Goal: Task Accomplishment & Management: Manage account settings

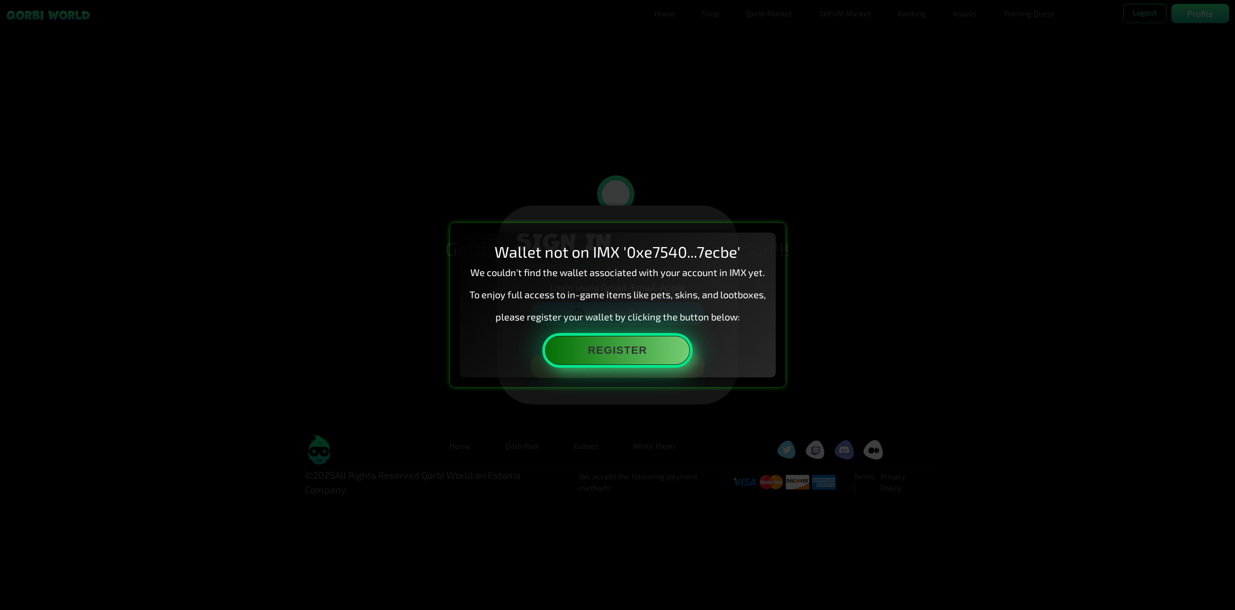
click at [657, 352] on button "Register" at bounding box center [617, 350] width 145 height 29
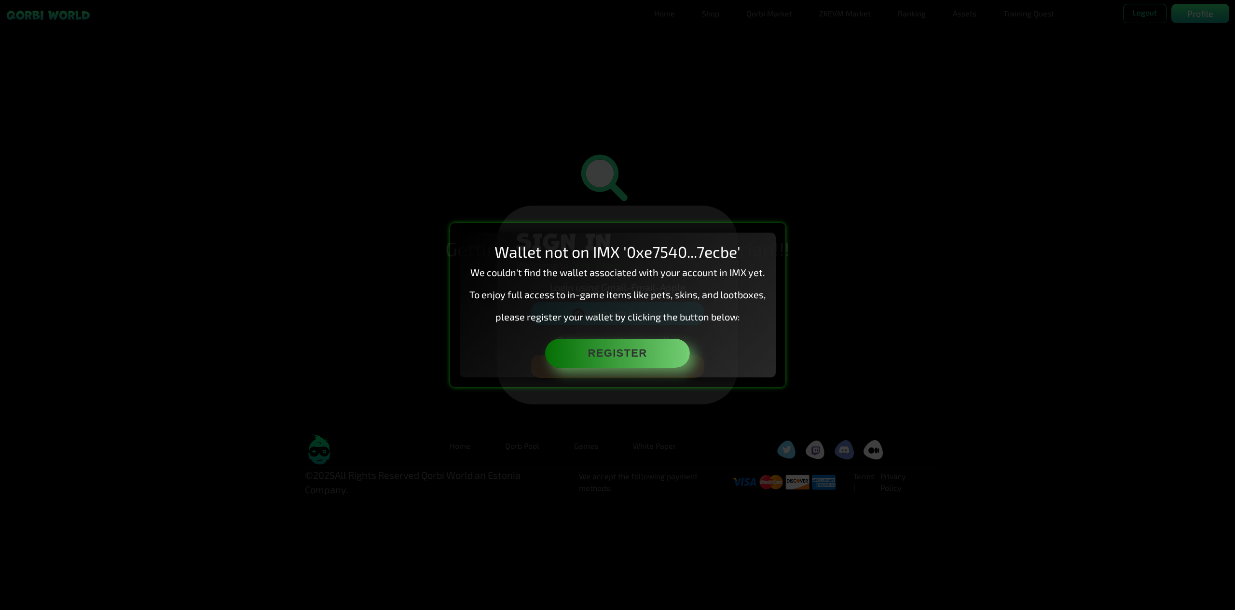
click at [862, 323] on div "Wallet not on IMX '0xe7540...7ecbe' We couldn't find the wallet associated with…" at bounding box center [617, 305] width 1235 height 610
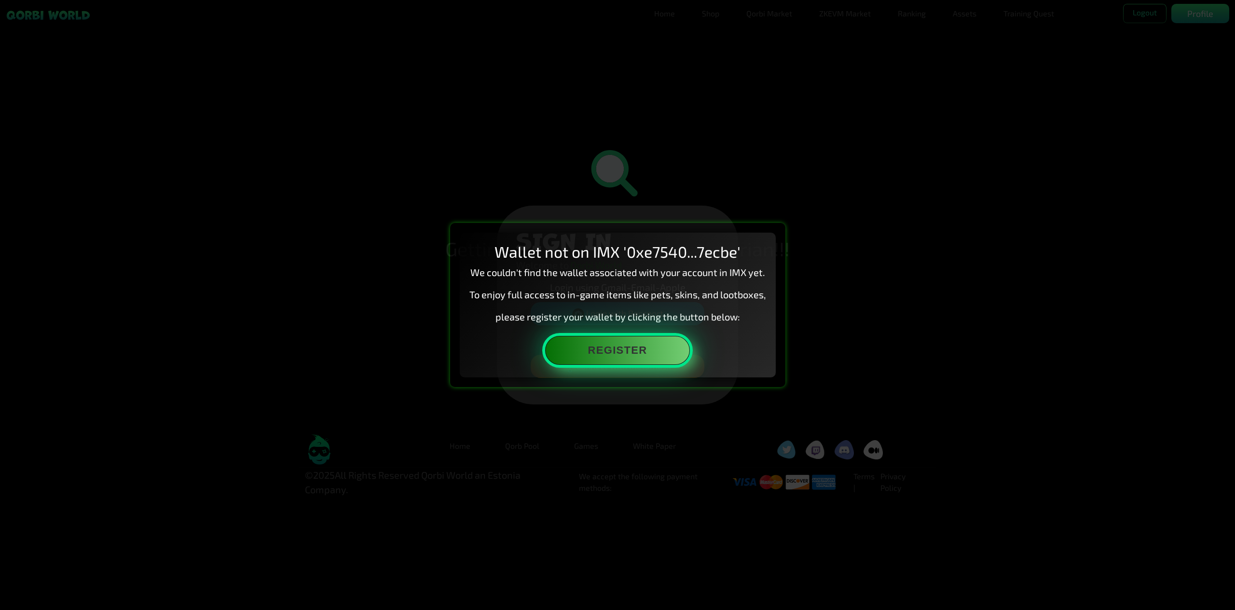
click at [621, 358] on button "Register" at bounding box center [617, 350] width 145 height 29
click at [629, 351] on button "Register" at bounding box center [617, 350] width 145 height 29
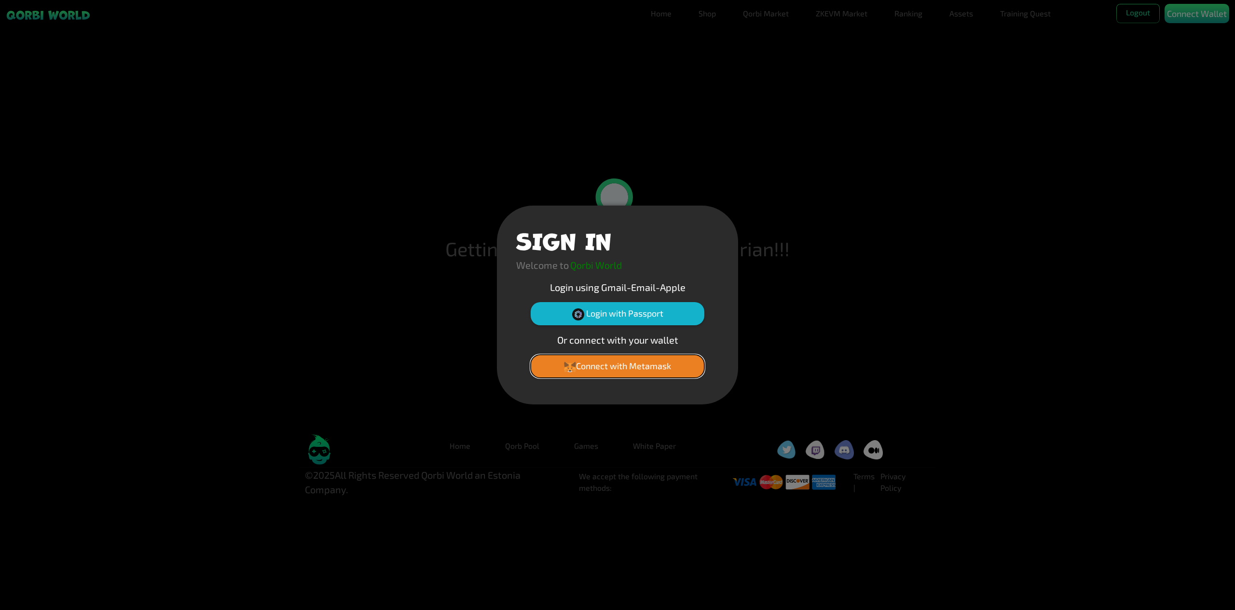
click at [647, 368] on button "Connect with Metamask" at bounding box center [618, 366] width 174 height 23
click at [626, 363] on button "Connect with Metamask" at bounding box center [618, 366] width 174 height 23
click at [607, 316] on button "Login with Passport" at bounding box center [618, 313] width 174 height 23
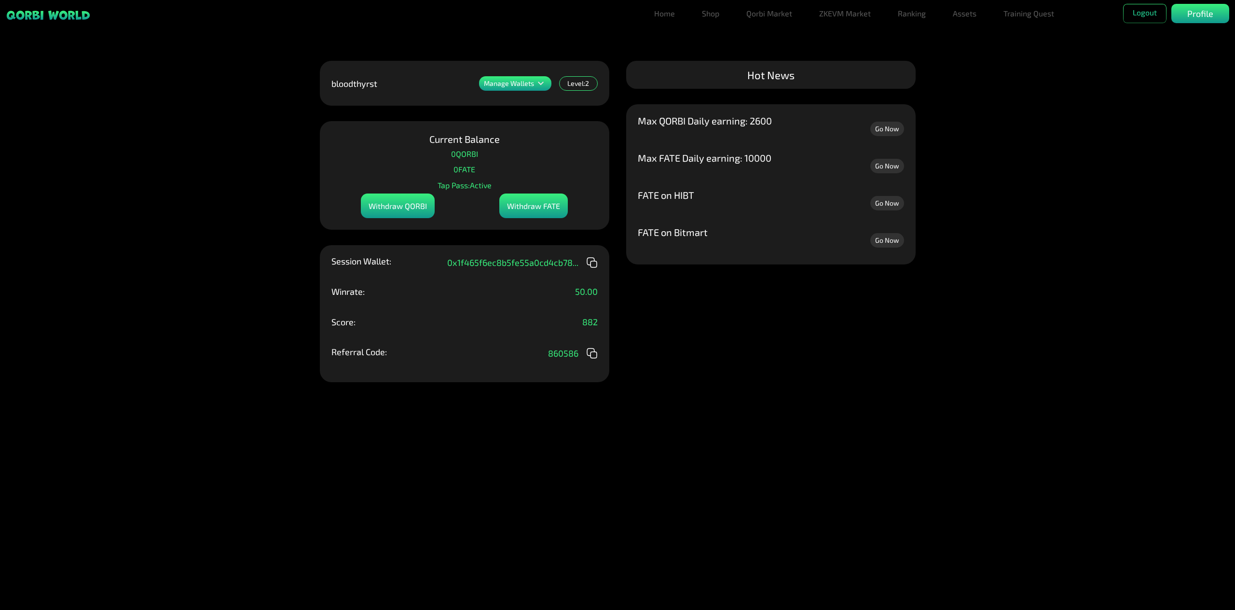
click at [701, 371] on div "Manage Wallets Add one or more wallets to showcase all your Items in one place.…" at bounding box center [617, 305] width 1235 height 610
click at [1186, 12] on div "Profile" at bounding box center [1201, 13] width 58 height 19
click at [774, 14] on link "Qorbi Market" at bounding box center [770, 13] width 54 height 19
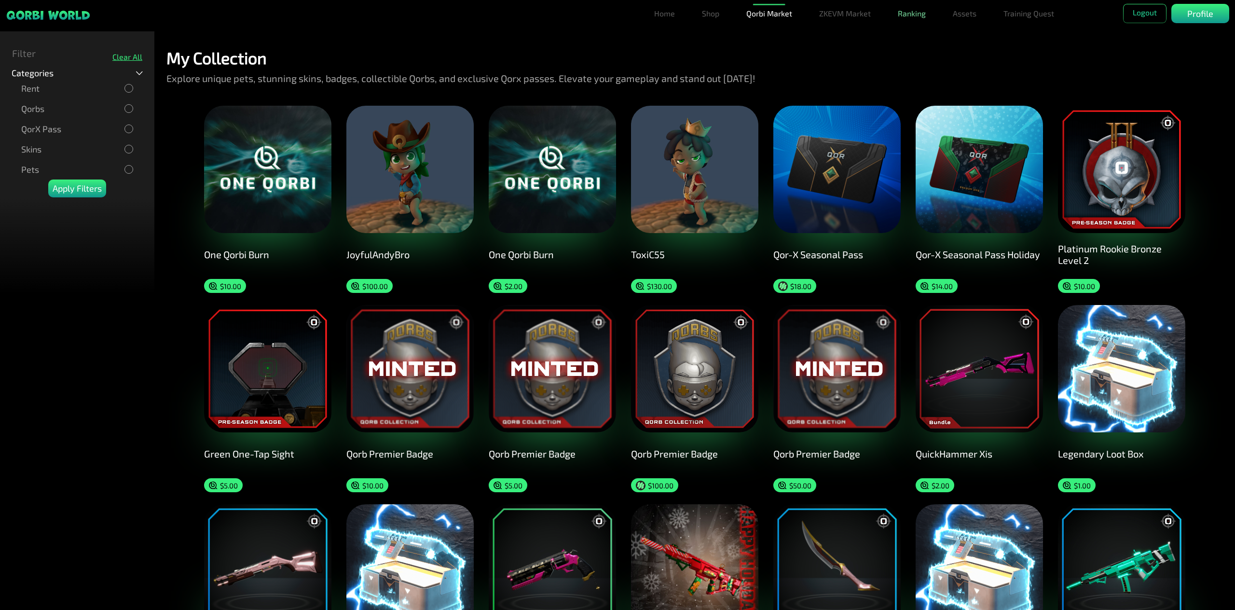
click at [926, 17] on link "Ranking" at bounding box center [912, 13] width 36 height 19
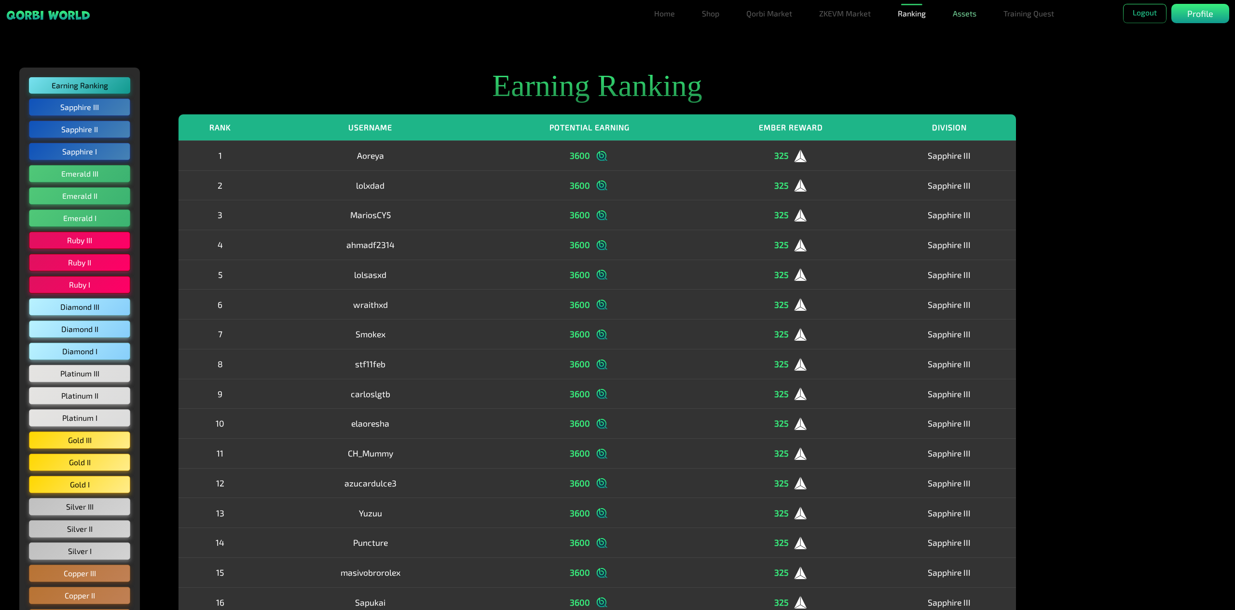
click at [960, 18] on link "Assets" at bounding box center [964, 13] width 31 height 19
click at [966, 28] on link "Assets" at bounding box center [964, 32] width 31 height 19
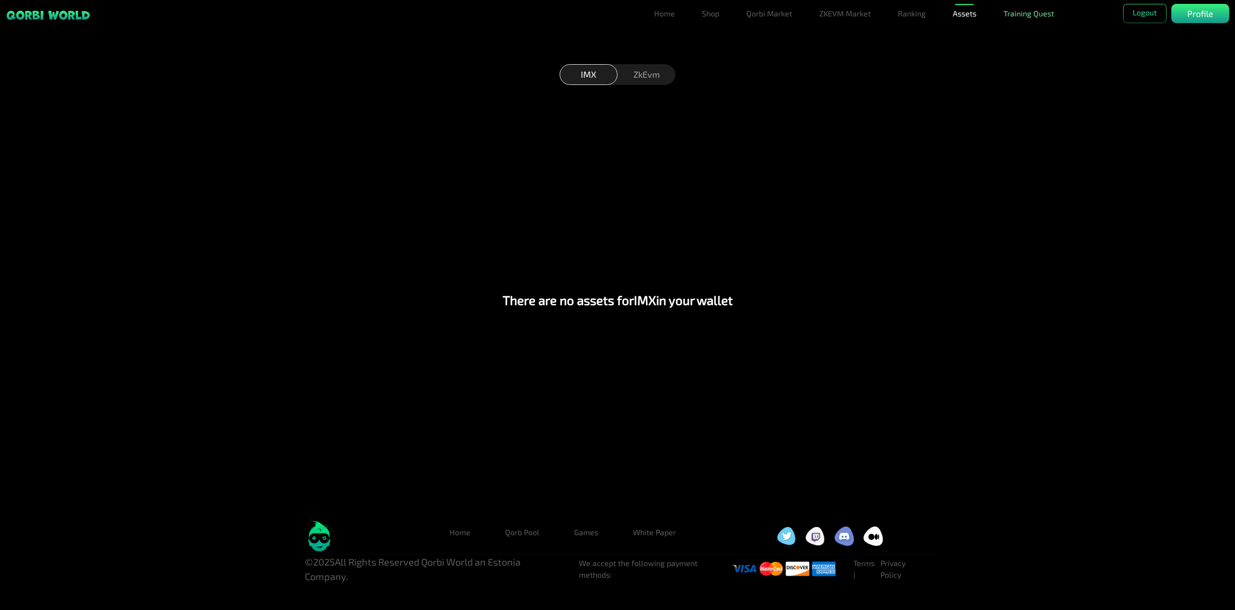
click at [1002, 15] on link "Training Quest" at bounding box center [1029, 13] width 58 height 19
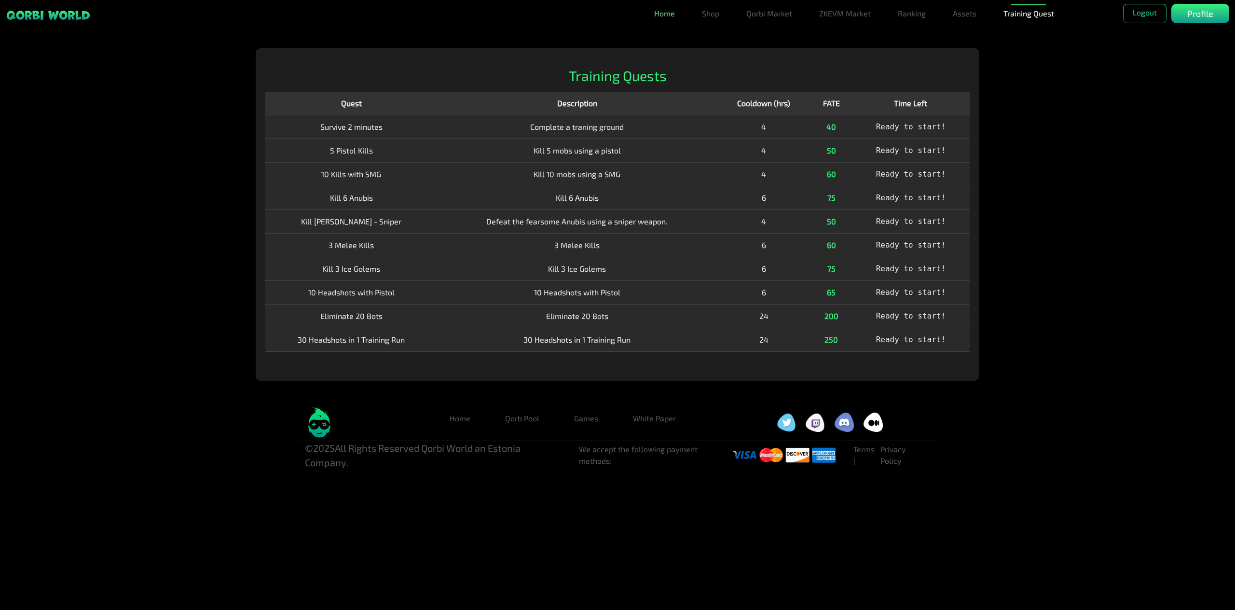
click at [663, 11] on link "Home" at bounding box center [664, 13] width 28 height 19
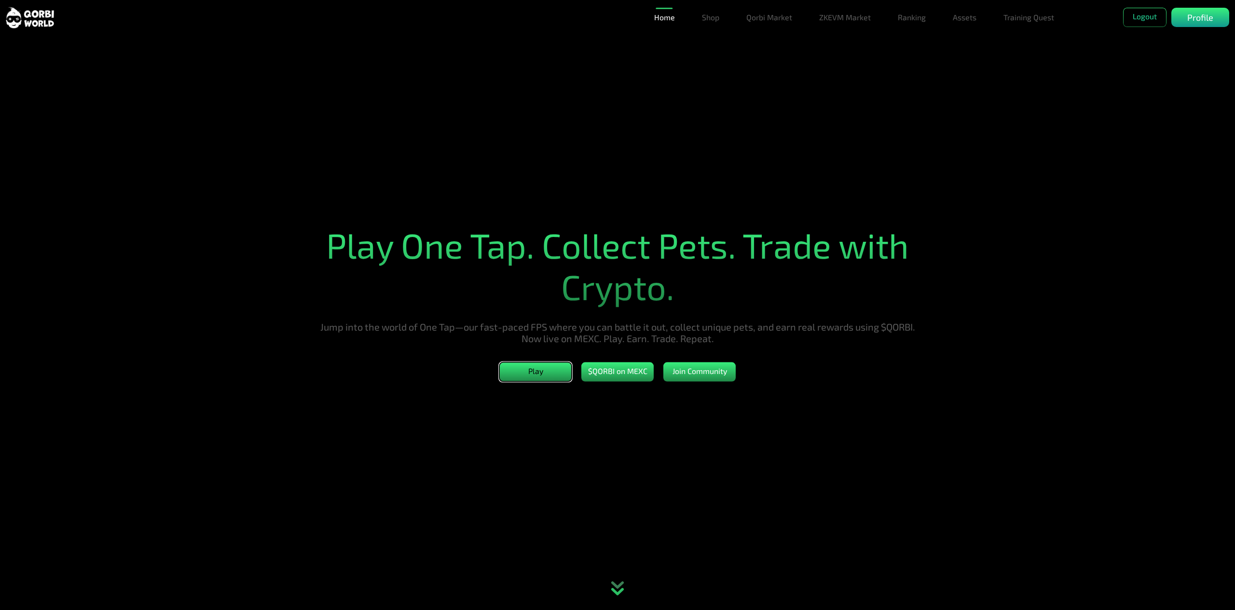
click at [550, 378] on button "Play" at bounding box center [535, 371] width 72 height 19
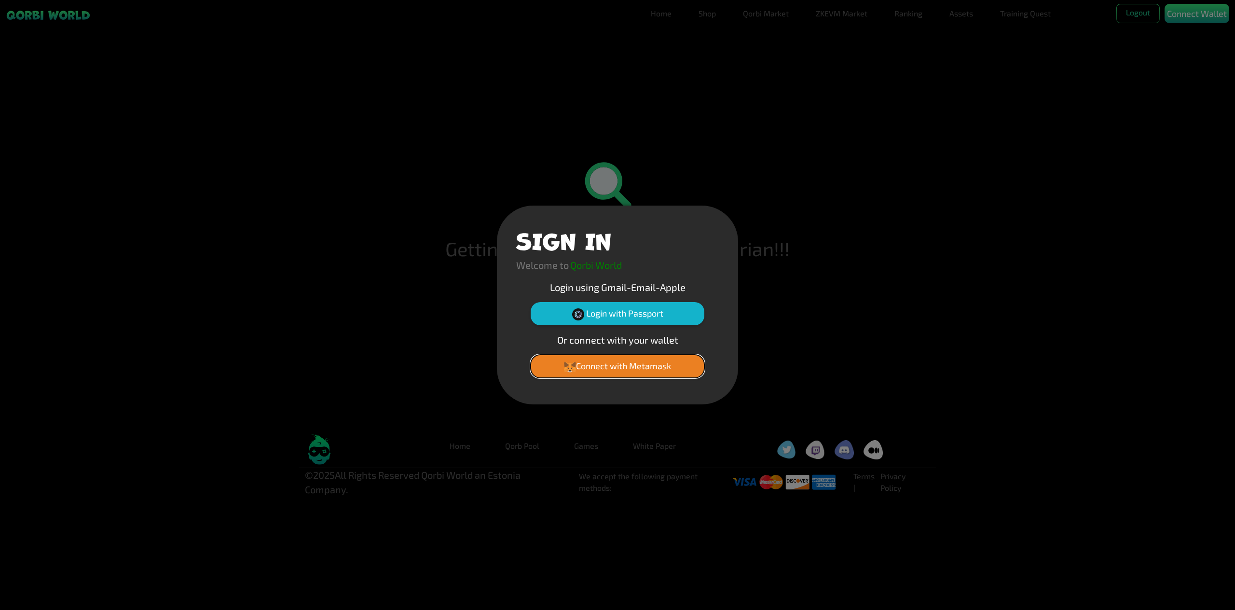
click at [614, 368] on button "Connect with Metamask" at bounding box center [618, 366] width 174 height 23
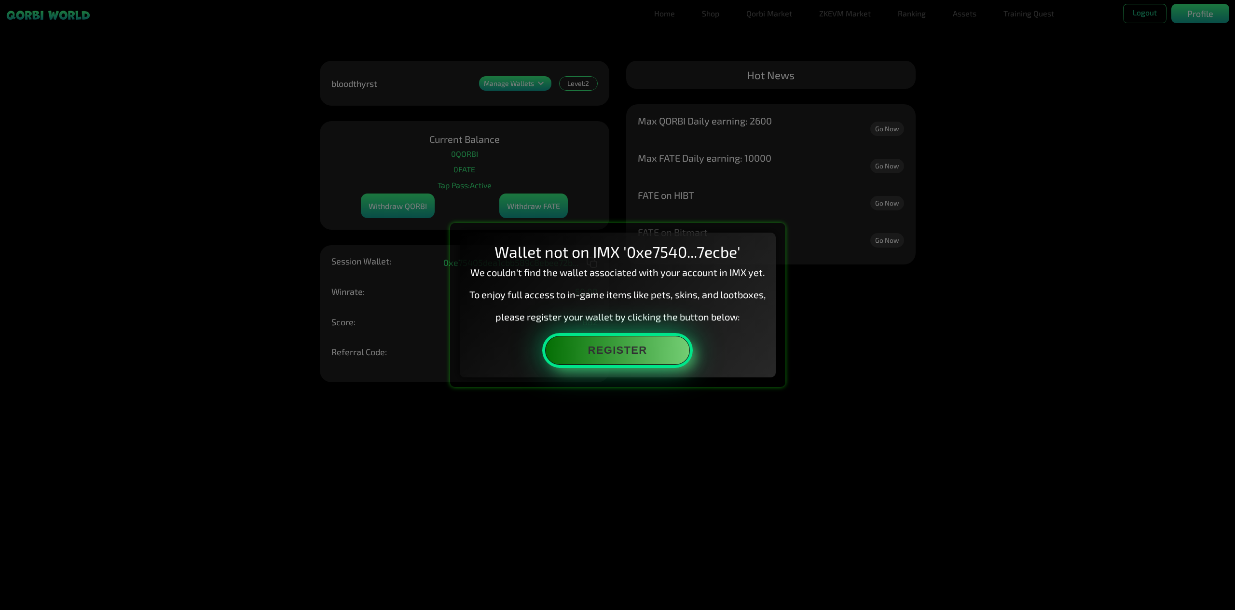
click at [634, 350] on button "Register" at bounding box center [617, 350] width 145 height 29
